Goal: Navigation & Orientation: Find specific page/section

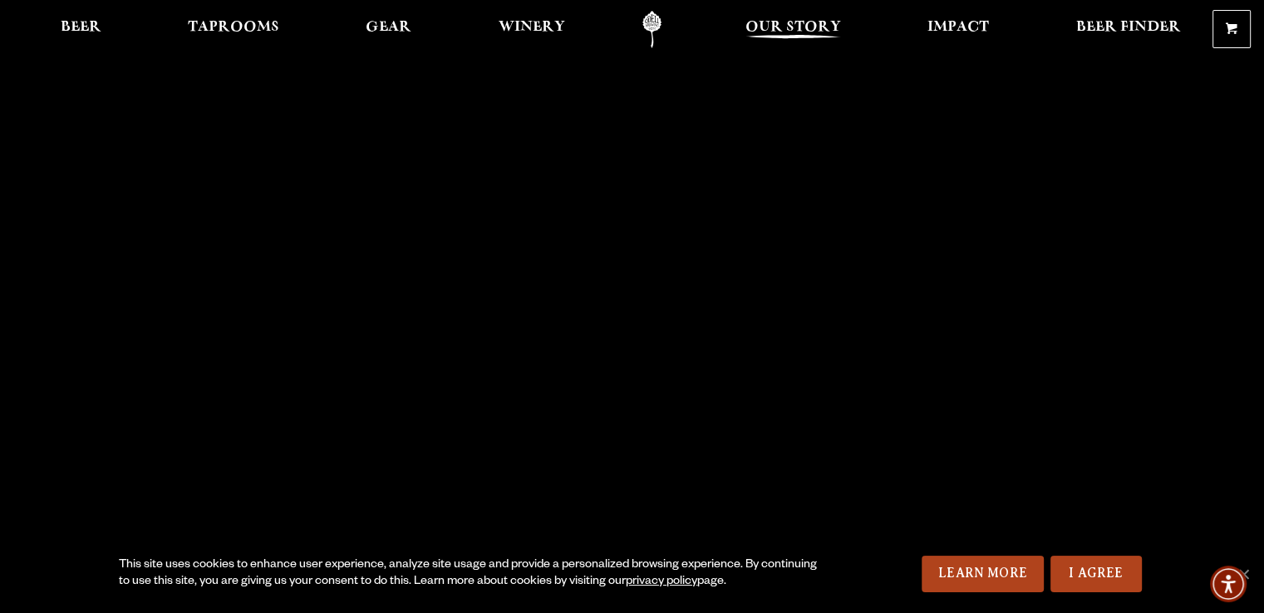
click at [773, 21] on span "Our Story" at bounding box center [794, 27] width 96 height 13
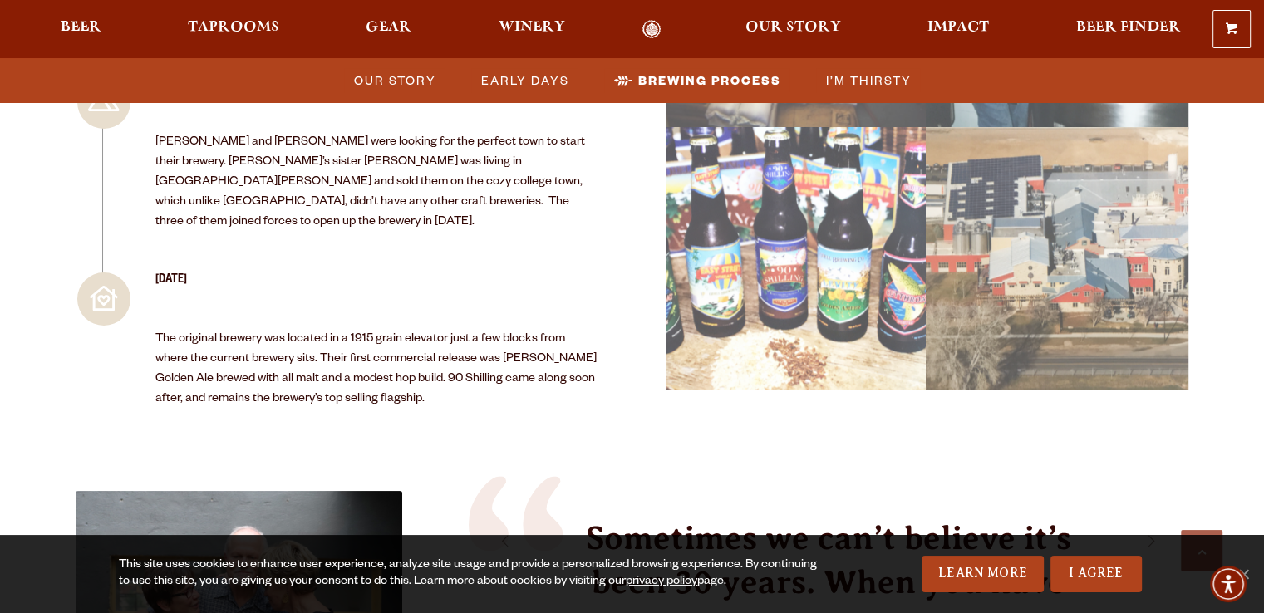
scroll to position [2576, 0]
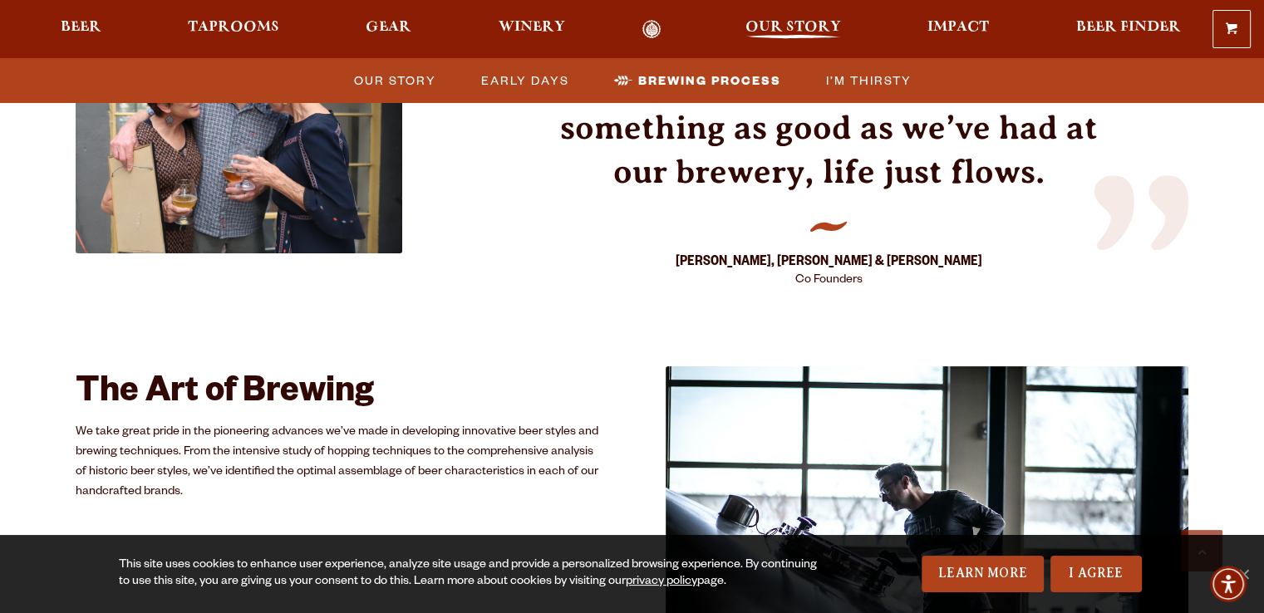
click at [783, 22] on span "Our Story" at bounding box center [794, 27] width 96 height 13
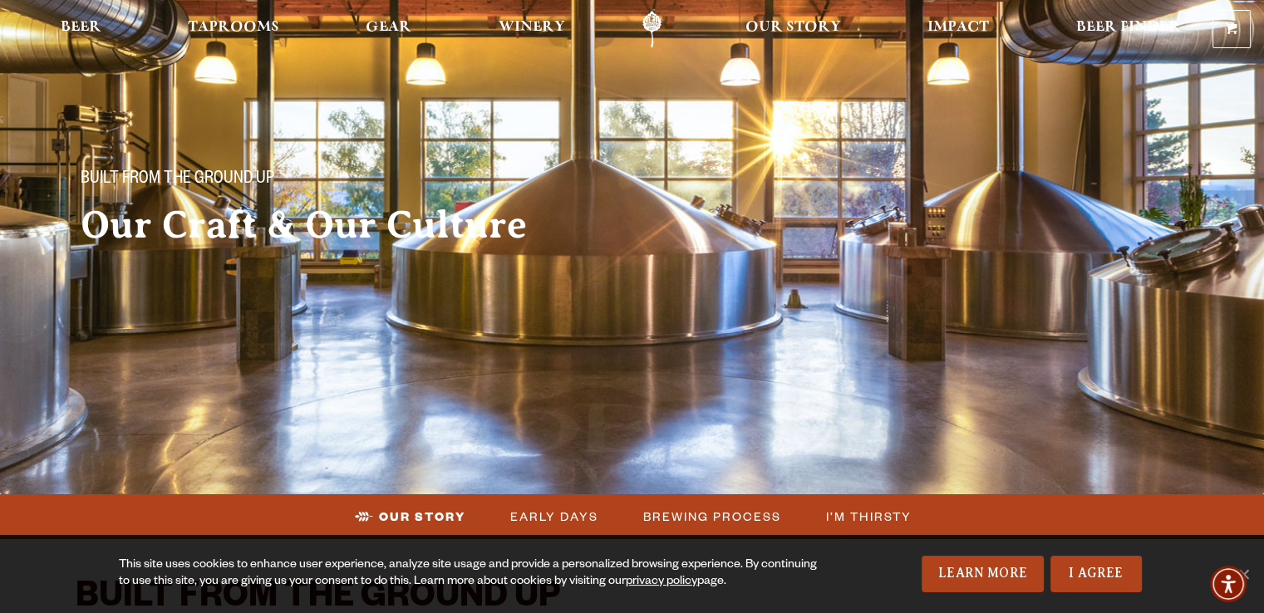
scroll to position [0, 0]
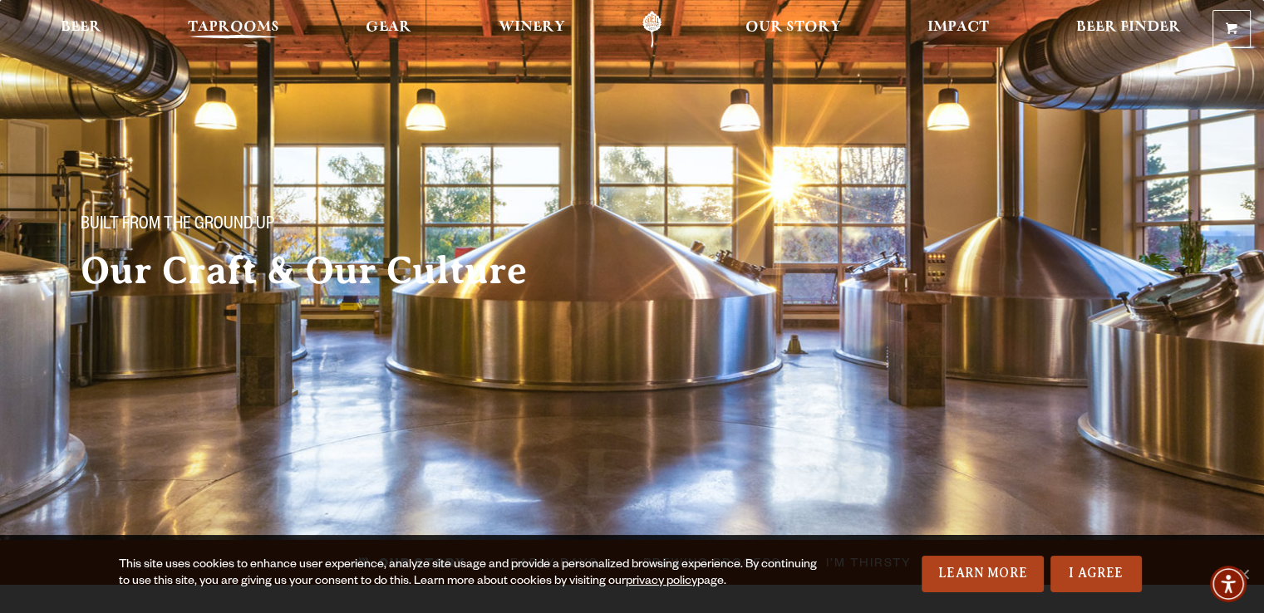
click at [282, 34] on link "Taprooms" at bounding box center [233, 29] width 113 height 37
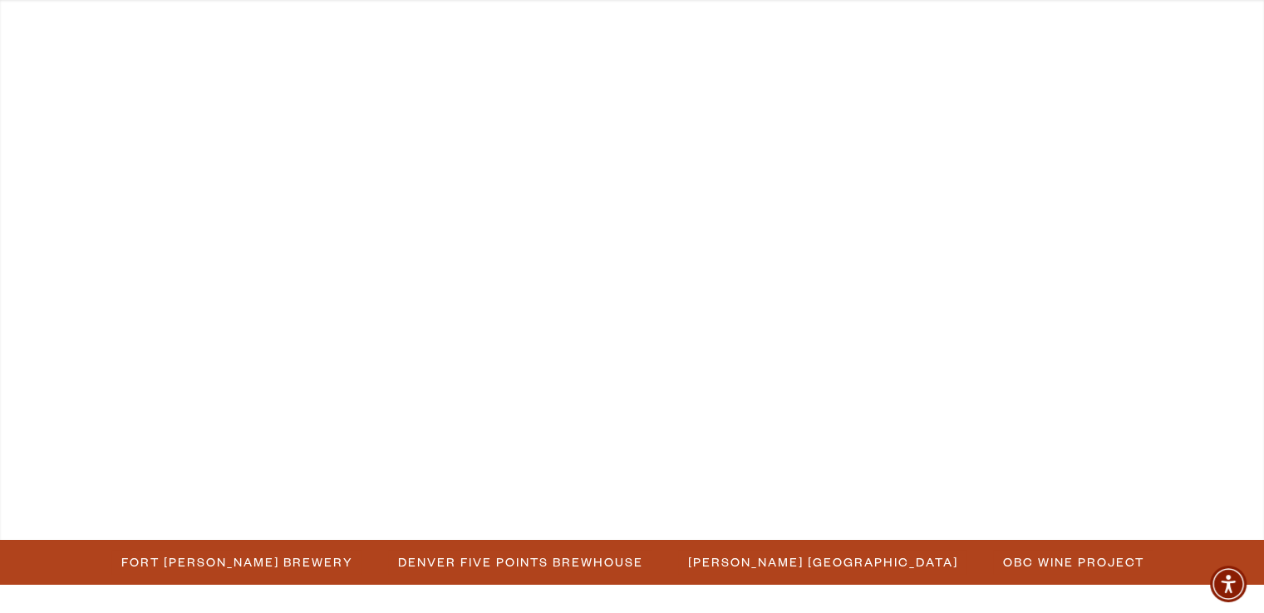
click at [1174, 214] on ul "Raise your glass Come Visit Our Taprooms!" at bounding box center [632, 285] width 1264 height 571
